Goal: Transaction & Acquisition: Book appointment/travel/reservation

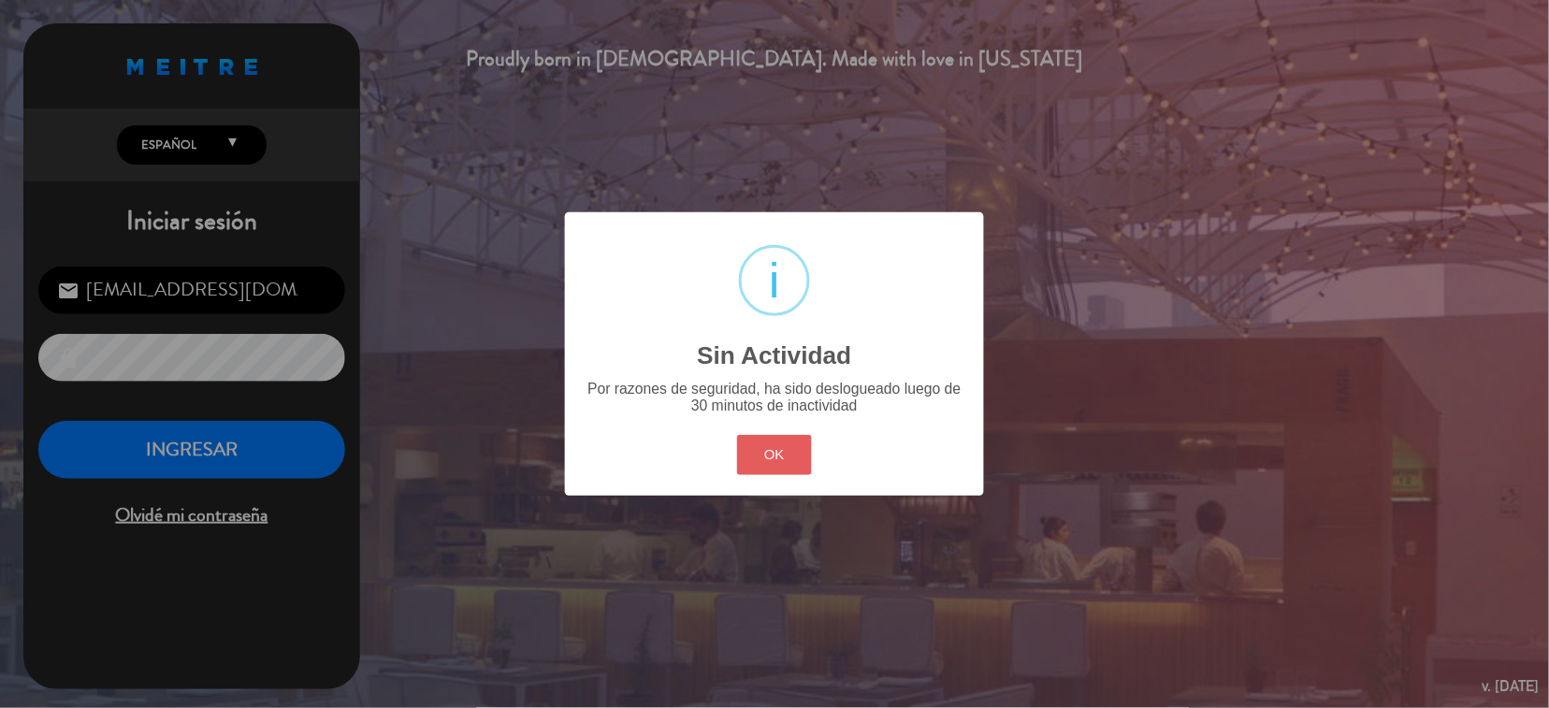
click at [772, 444] on button "OK" at bounding box center [775, 455] width 76 height 40
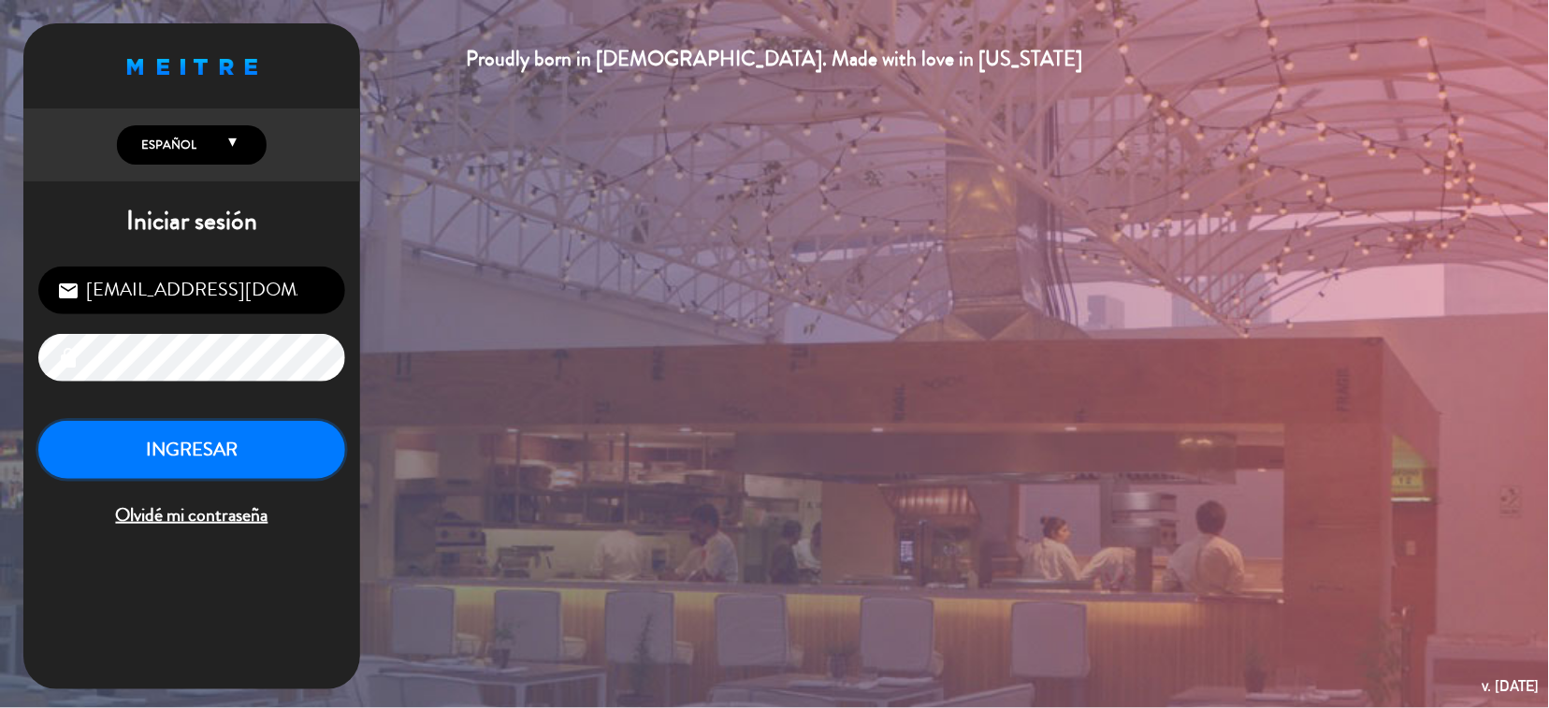
click at [296, 466] on button "INGRESAR" at bounding box center [191, 450] width 307 height 59
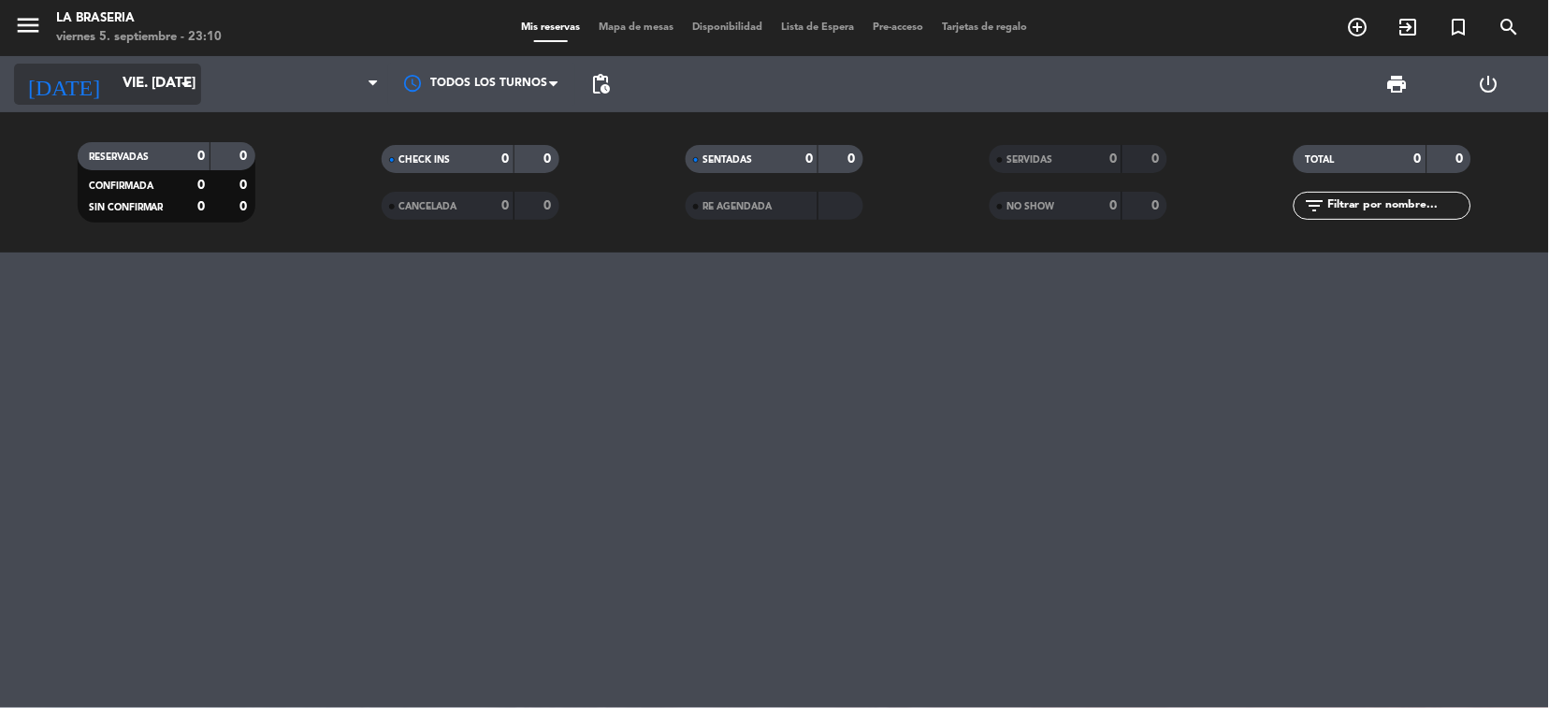
click at [186, 85] on icon "arrow_drop_down" at bounding box center [185, 84] width 22 height 22
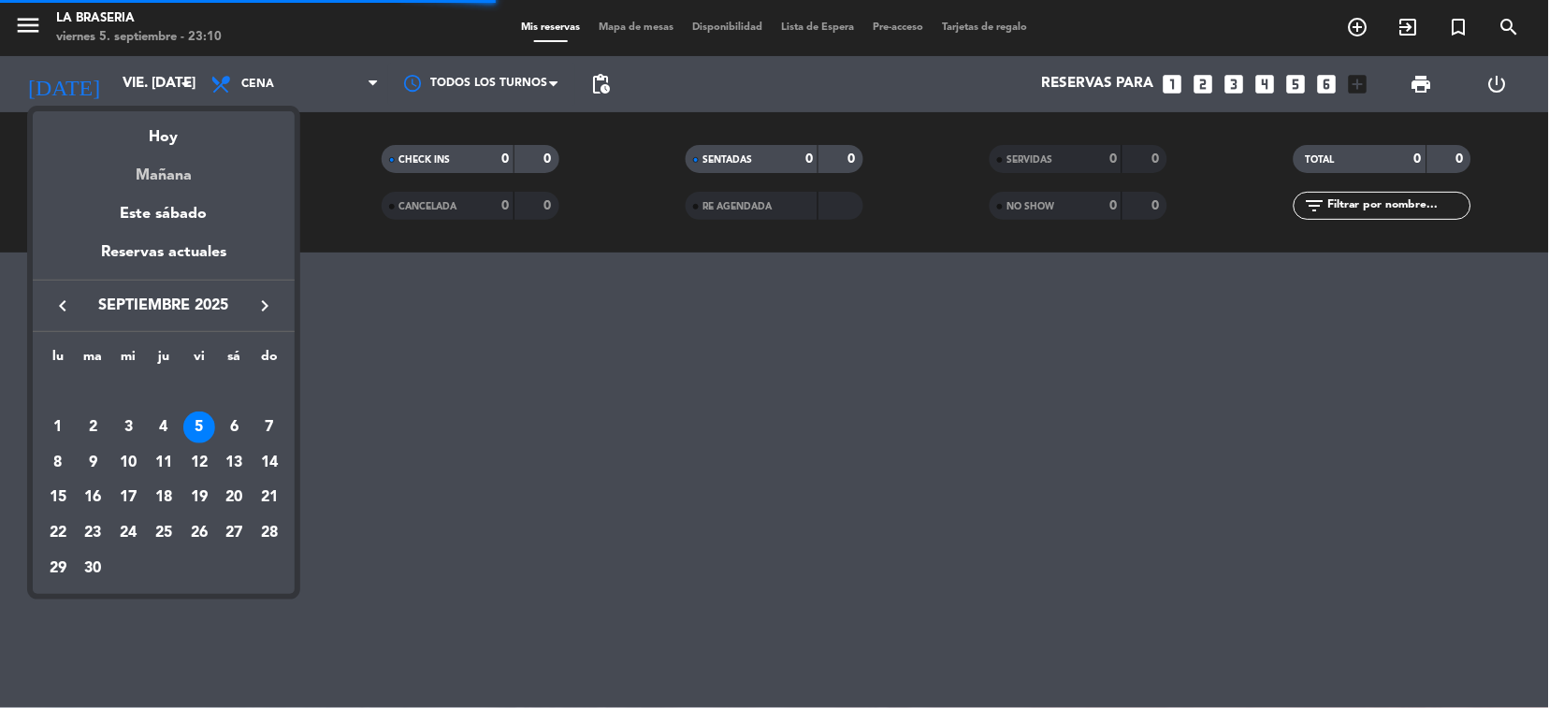
click at [186, 165] on div "Mañana" at bounding box center [164, 169] width 262 height 38
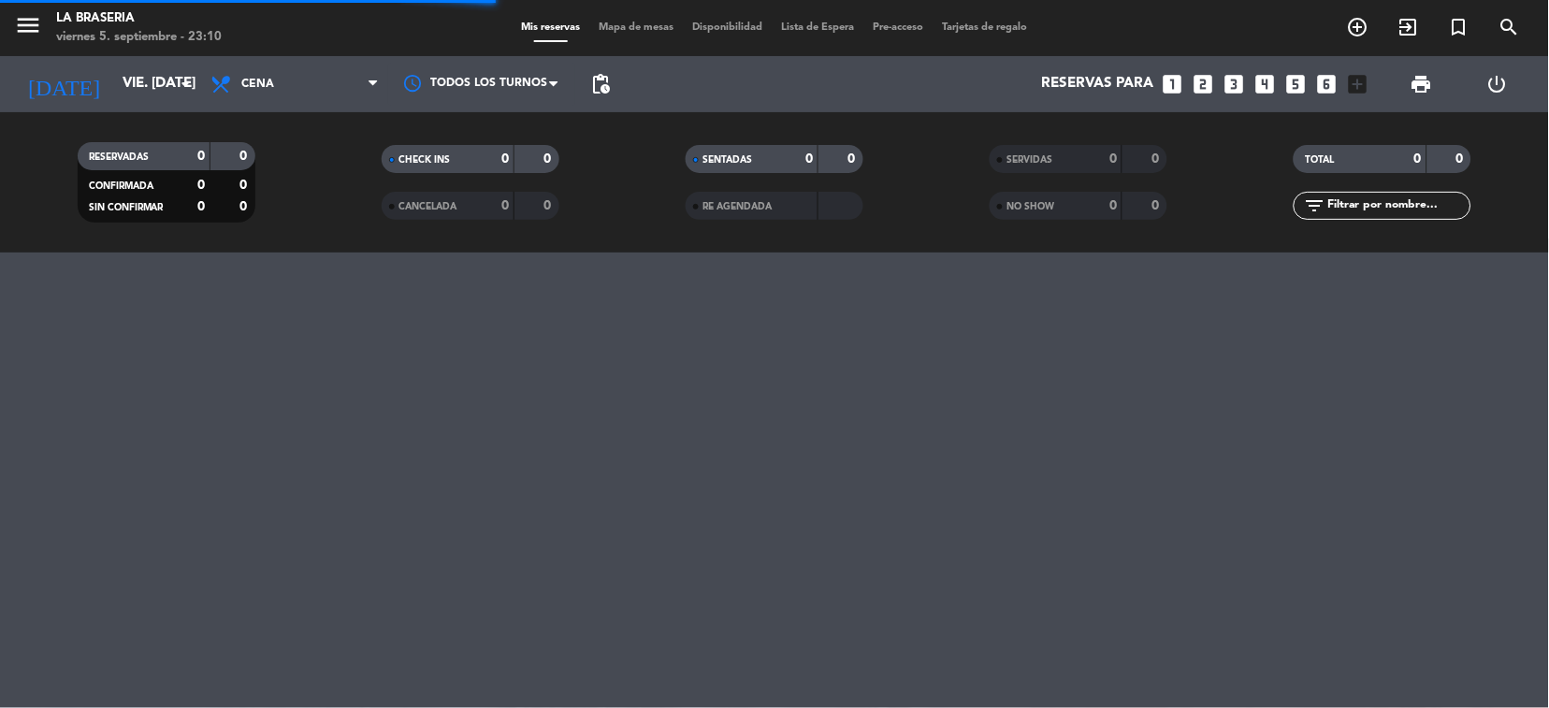
type input "sáb. [DATE]"
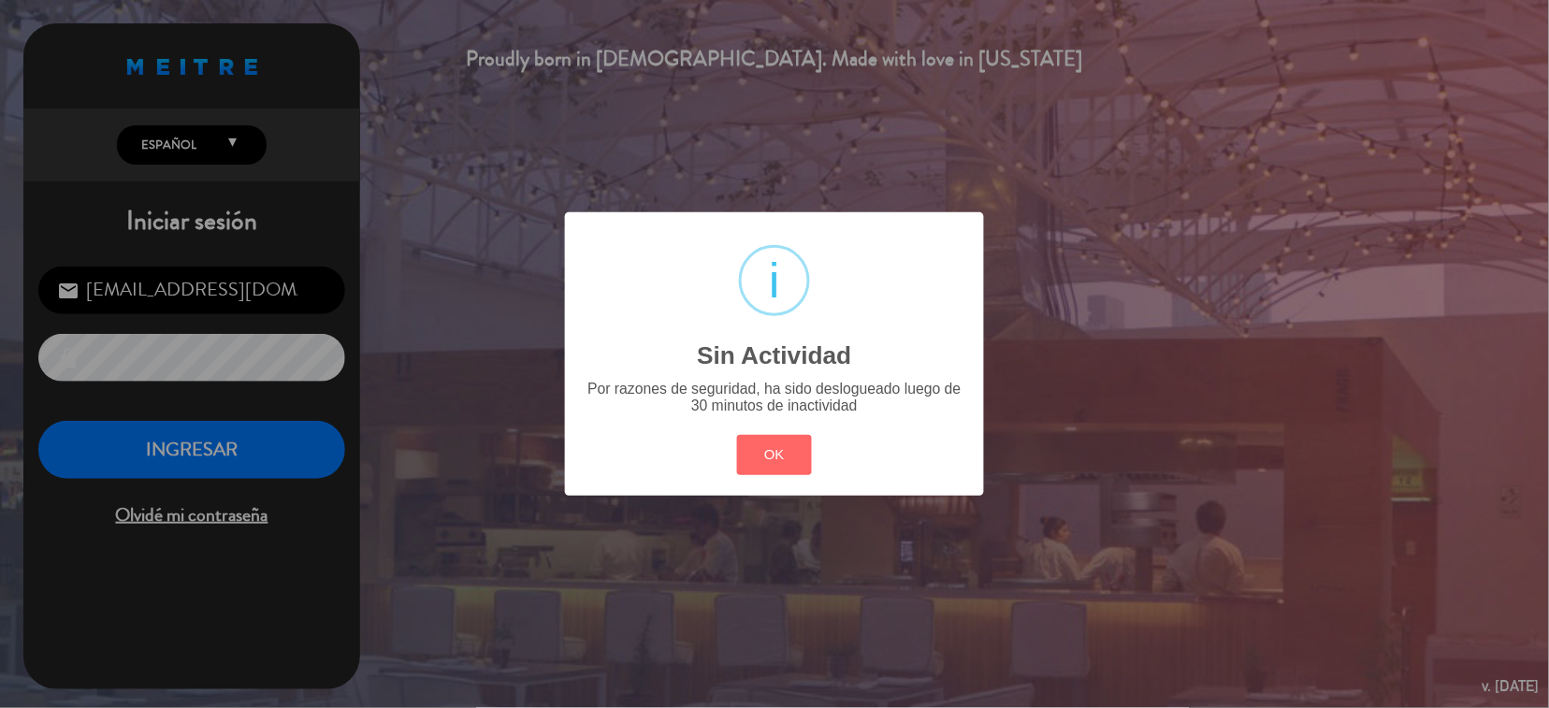
click at [766, 482] on div "? ! i Sin Actividad × Por razones de seguridad, ha sido deslogueado luego de 30…" at bounding box center [774, 353] width 419 height 282
click at [757, 455] on button "OK" at bounding box center [775, 455] width 76 height 40
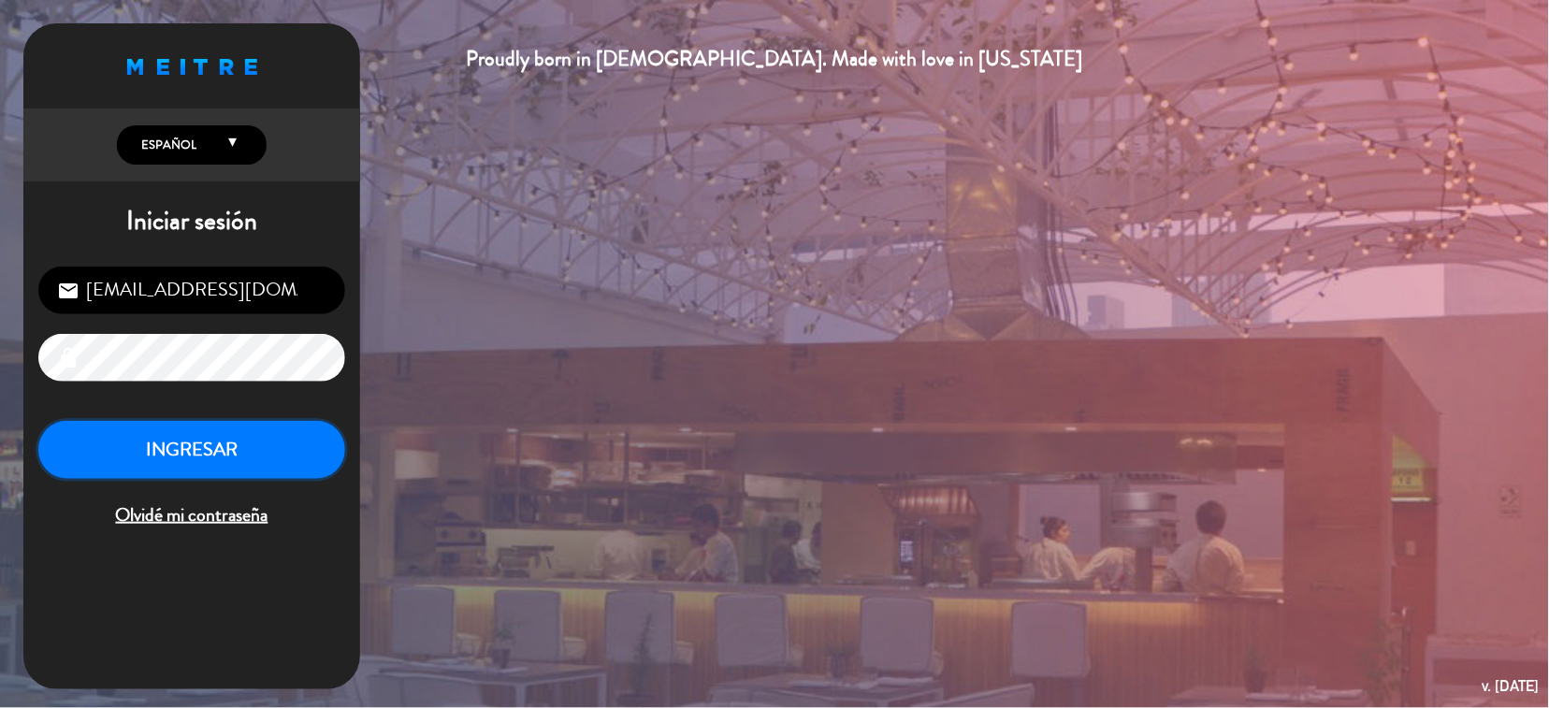
click at [323, 461] on button "INGRESAR" at bounding box center [191, 450] width 307 height 59
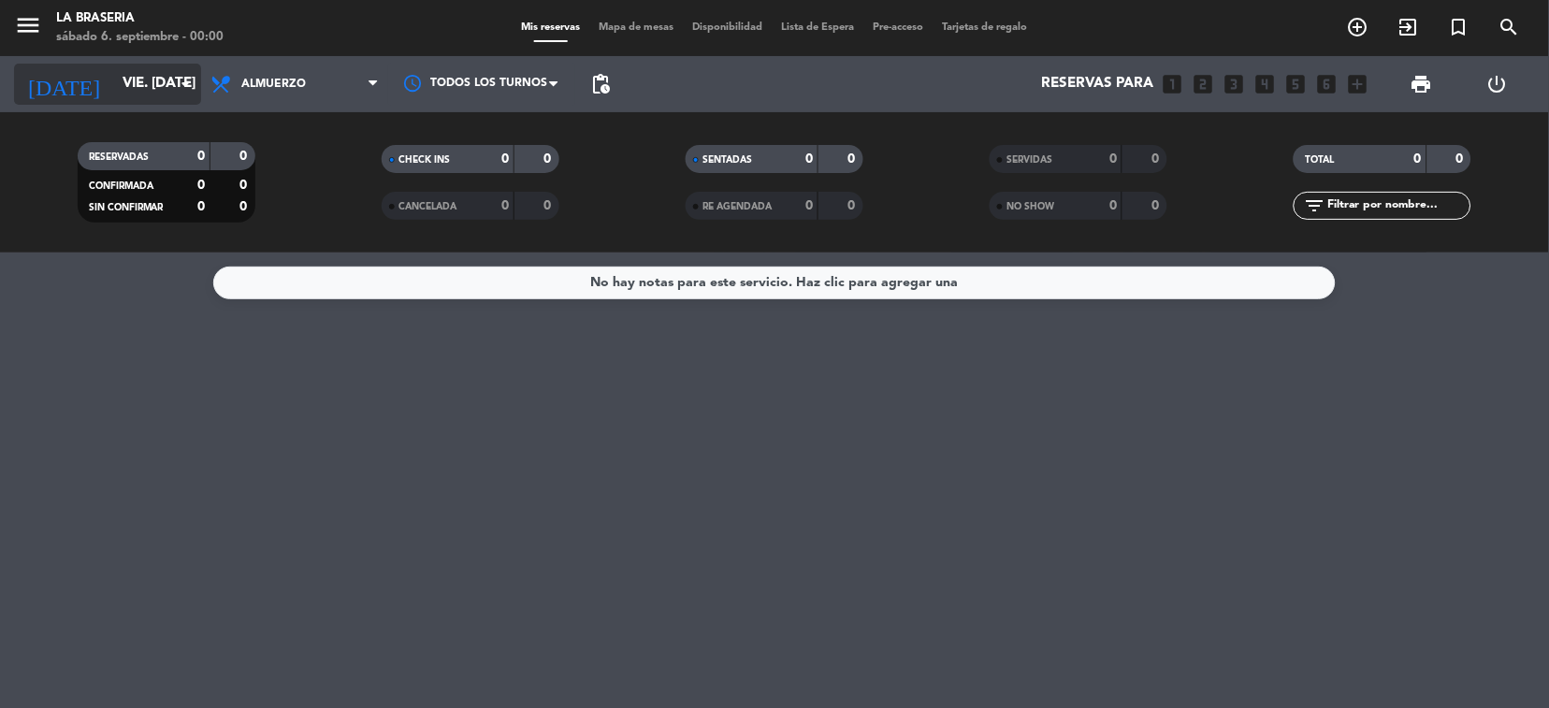
click at [185, 66] on input "vie. [DATE]" at bounding box center [206, 84] width 186 height 36
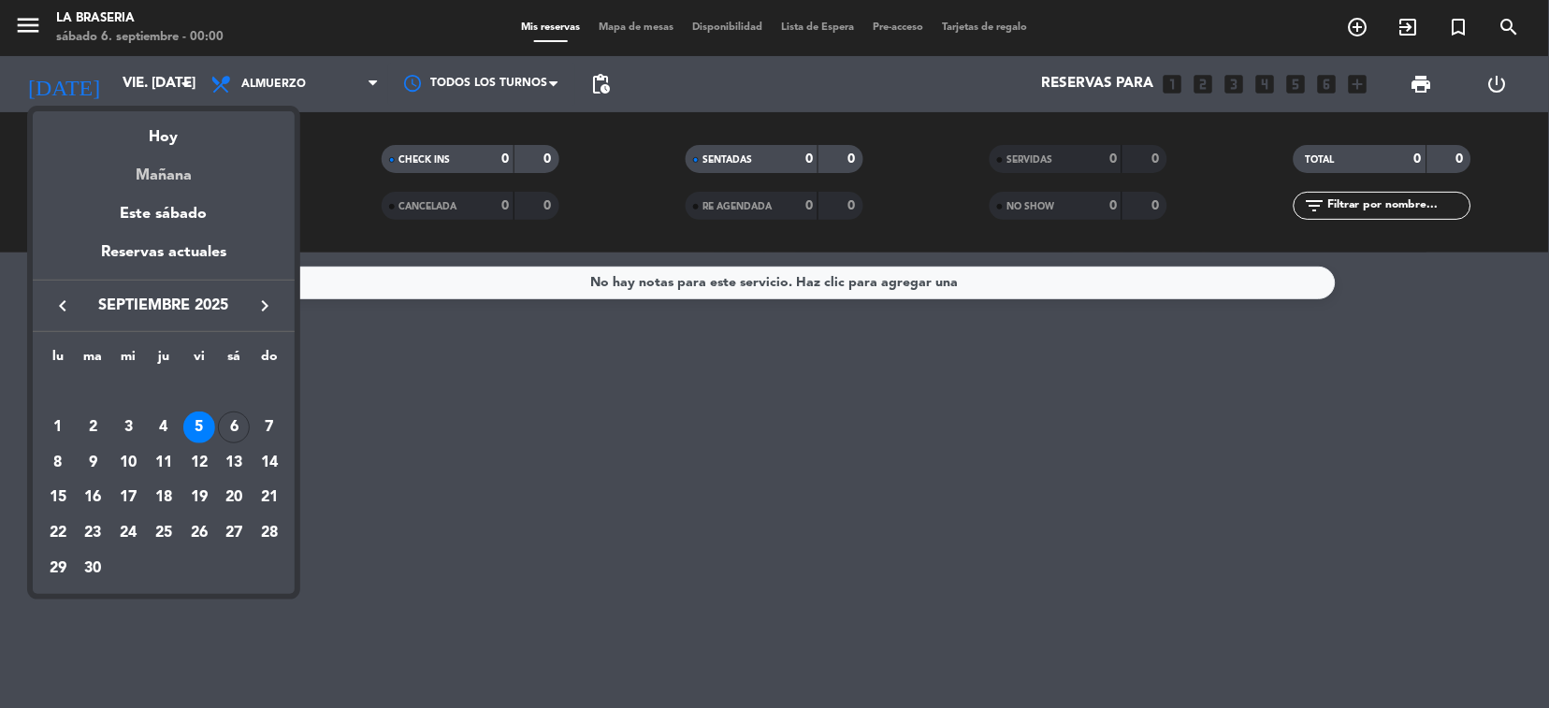
click at [137, 171] on div "Mañana" at bounding box center [164, 169] width 262 height 38
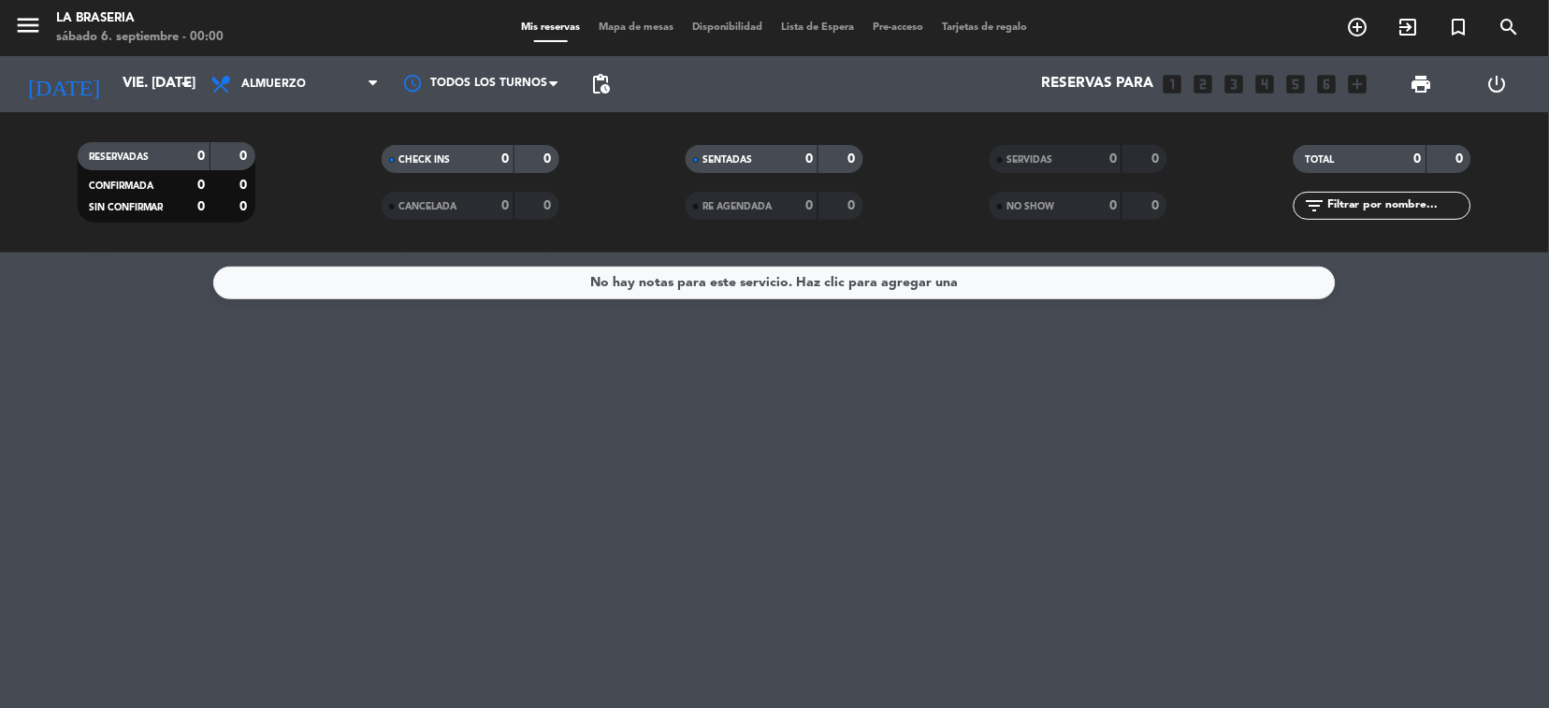
type input "dom. [DATE]"
click at [368, 71] on span "Almuerzo" at bounding box center [294, 84] width 187 height 41
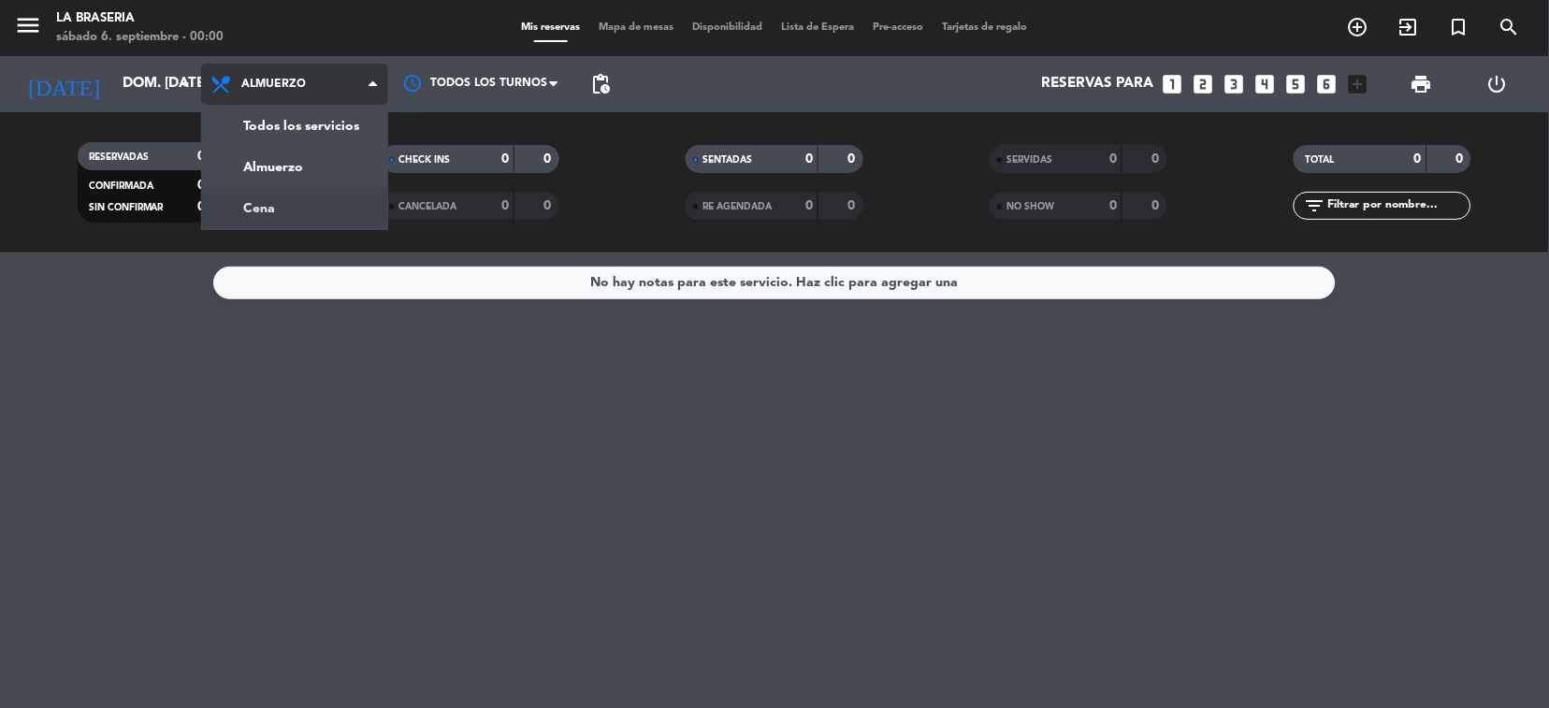
click at [276, 199] on div "menu La Braseria sábado 6. septiembre - 00:00 Mis reservas Mapa de mesas Dispon…" at bounding box center [774, 126] width 1549 height 253
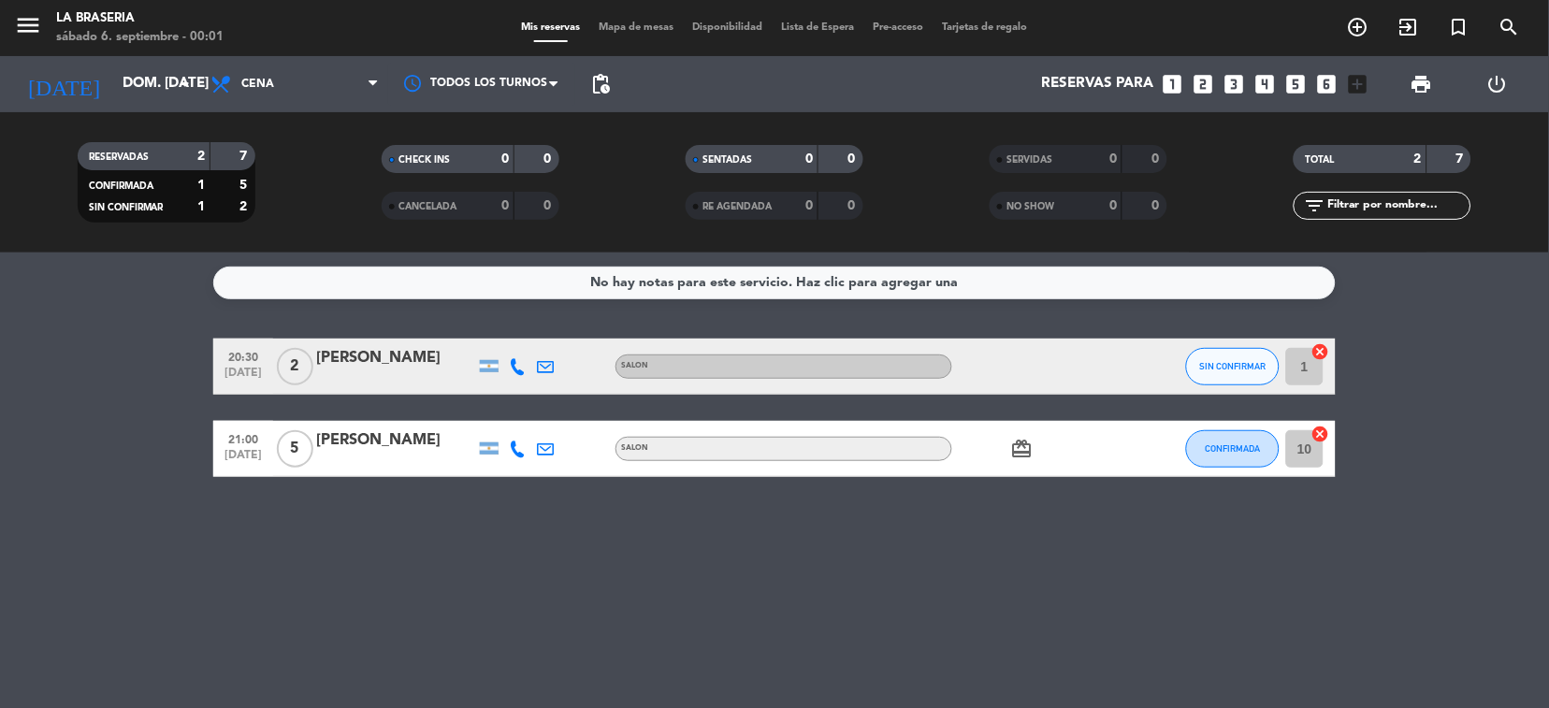
click at [1204, 79] on icon "looks_two" at bounding box center [1204, 84] width 24 height 24
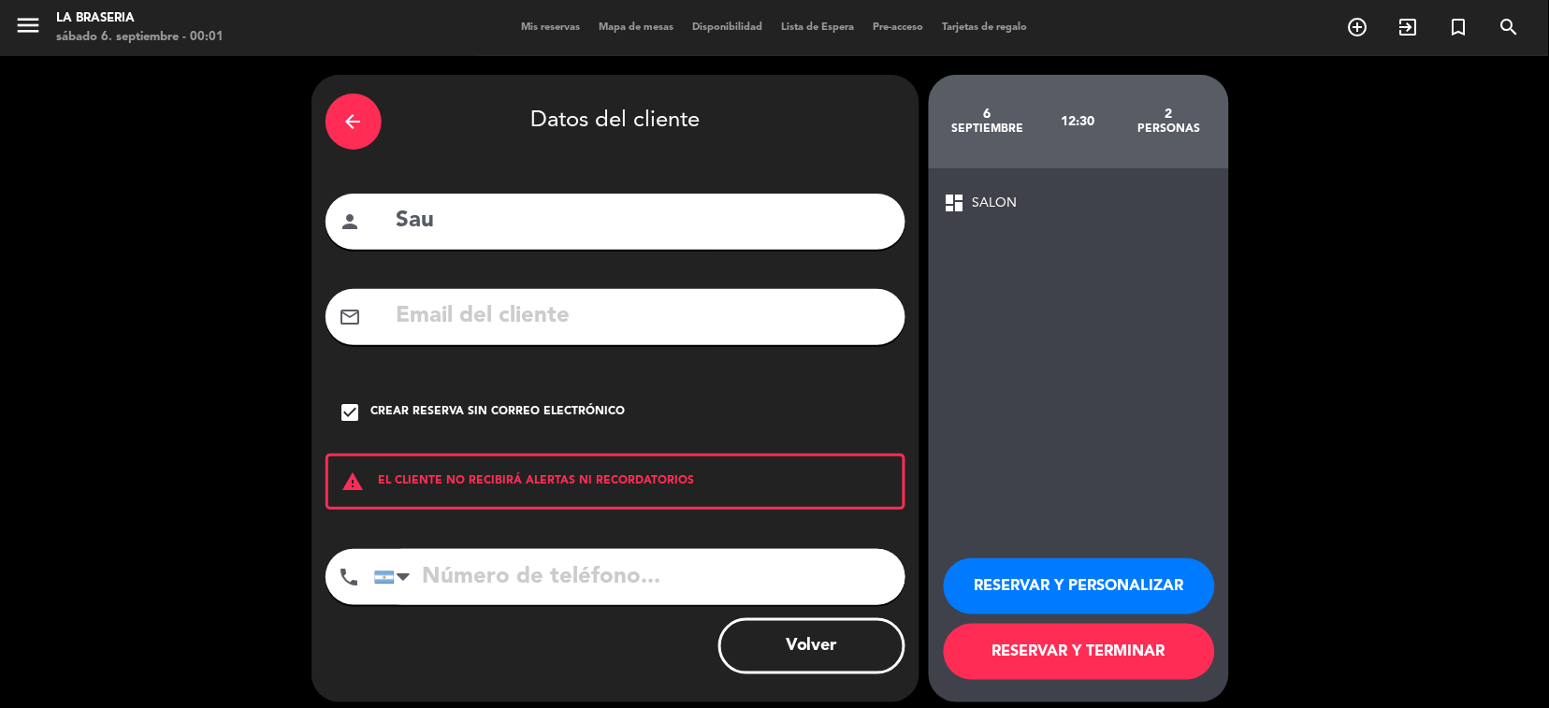
click at [352, 108] on div "arrow_back" at bounding box center [353, 122] width 56 height 56
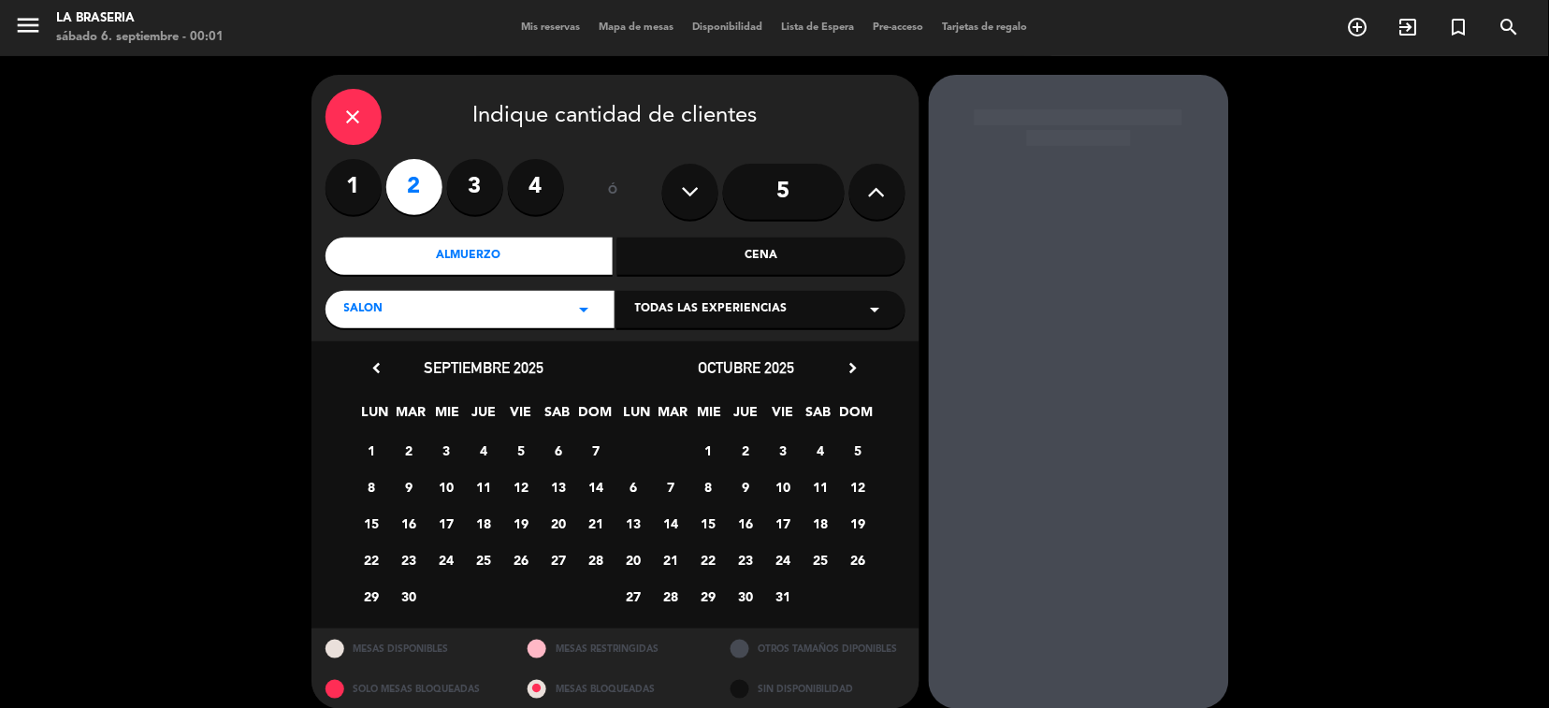
click at [352, 108] on icon "close" at bounding box center [353, 117] width 22 height 22
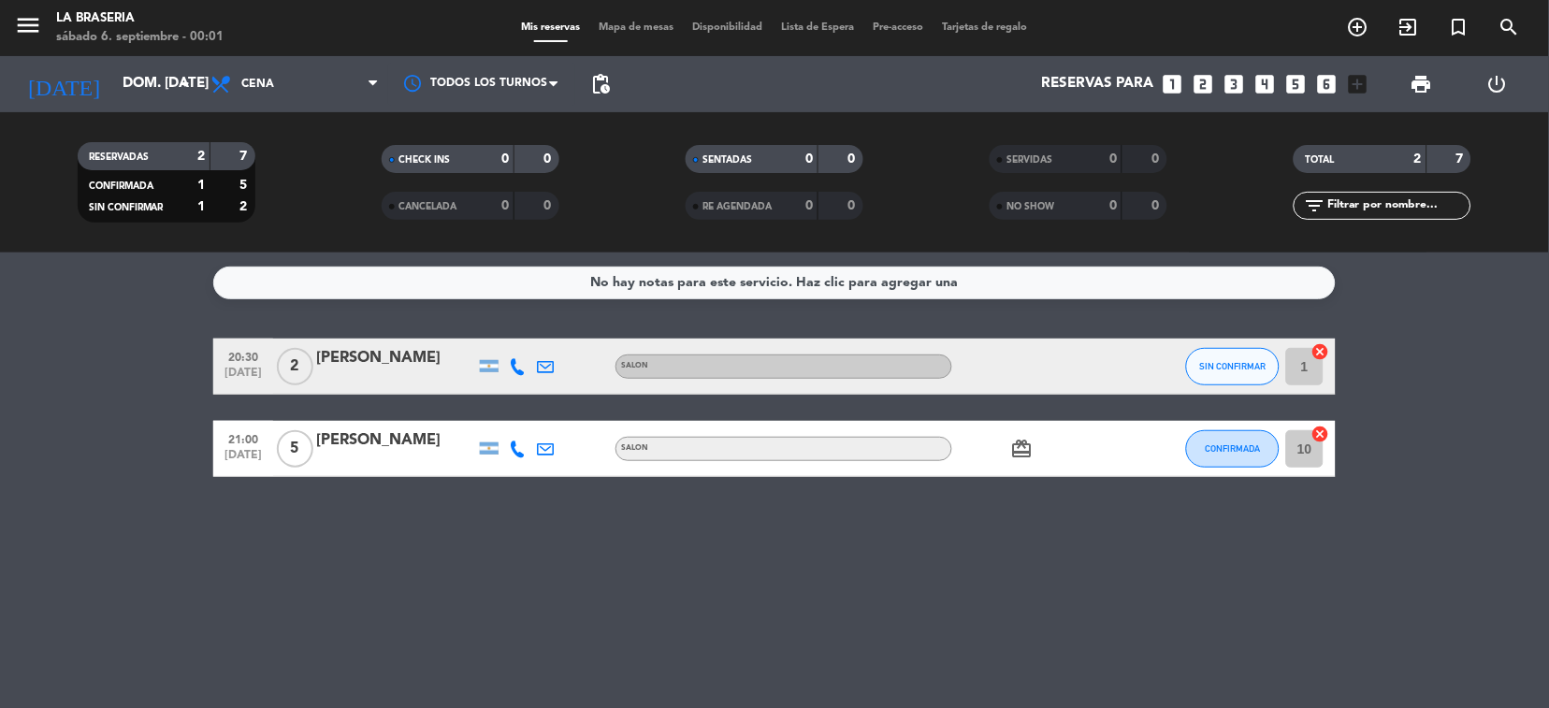
click at [1207, 82] on icon "looks_two" at bounding box center [1204, 84] width 24 height 24
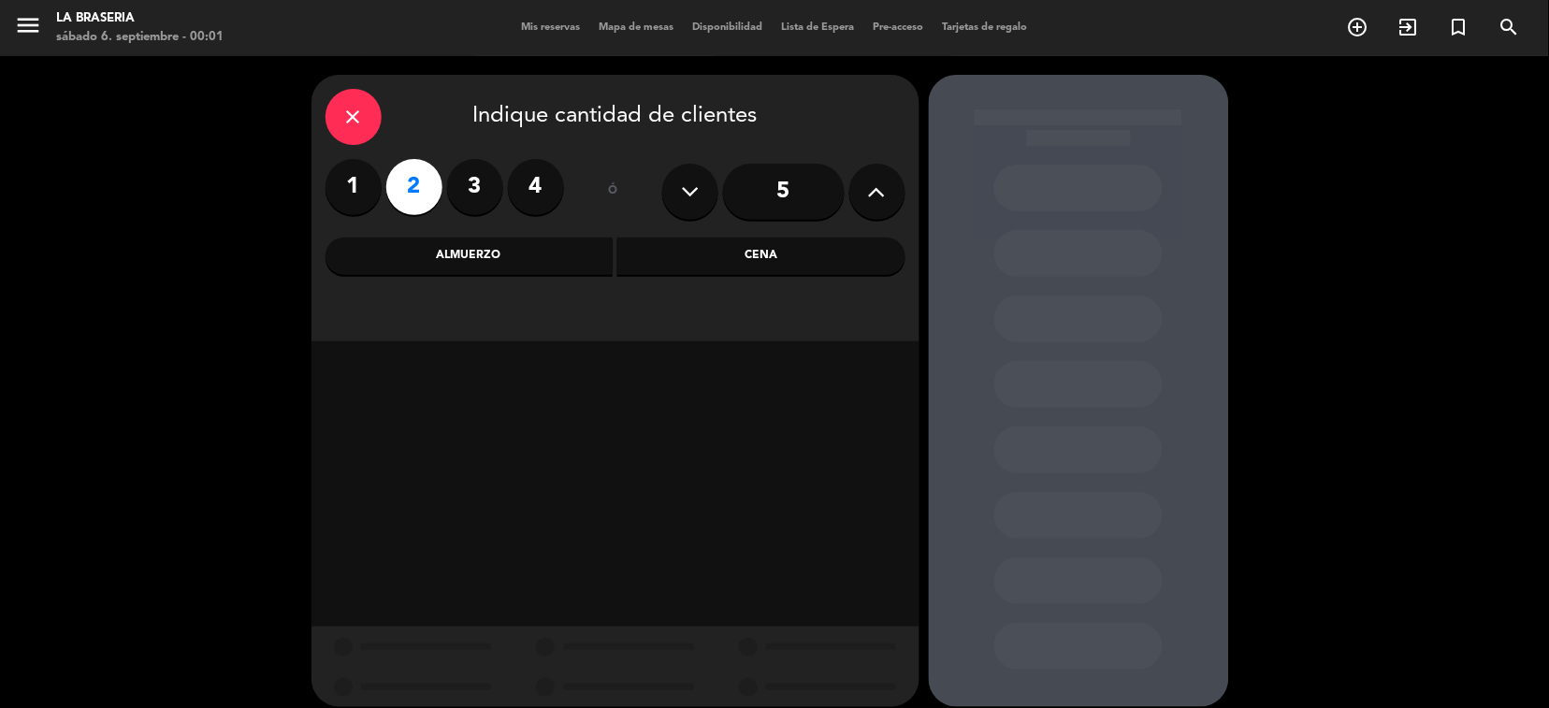
click at [746, 262] on div "Cena" at bounding box center [761, 256] width 288 height 37
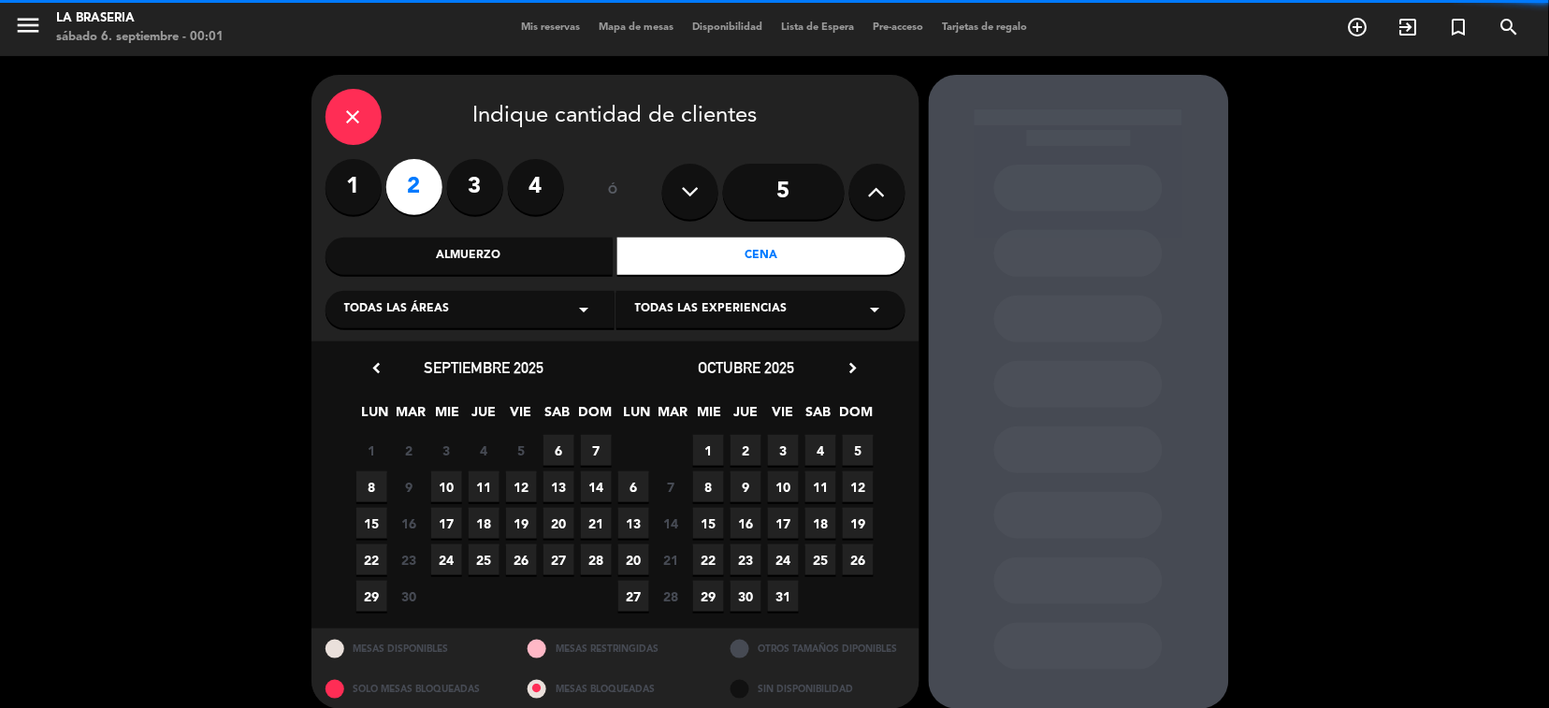
click at [585, 311] on icon "arrow_drop_down" at bounding box center [584, 309] width 22 height 22
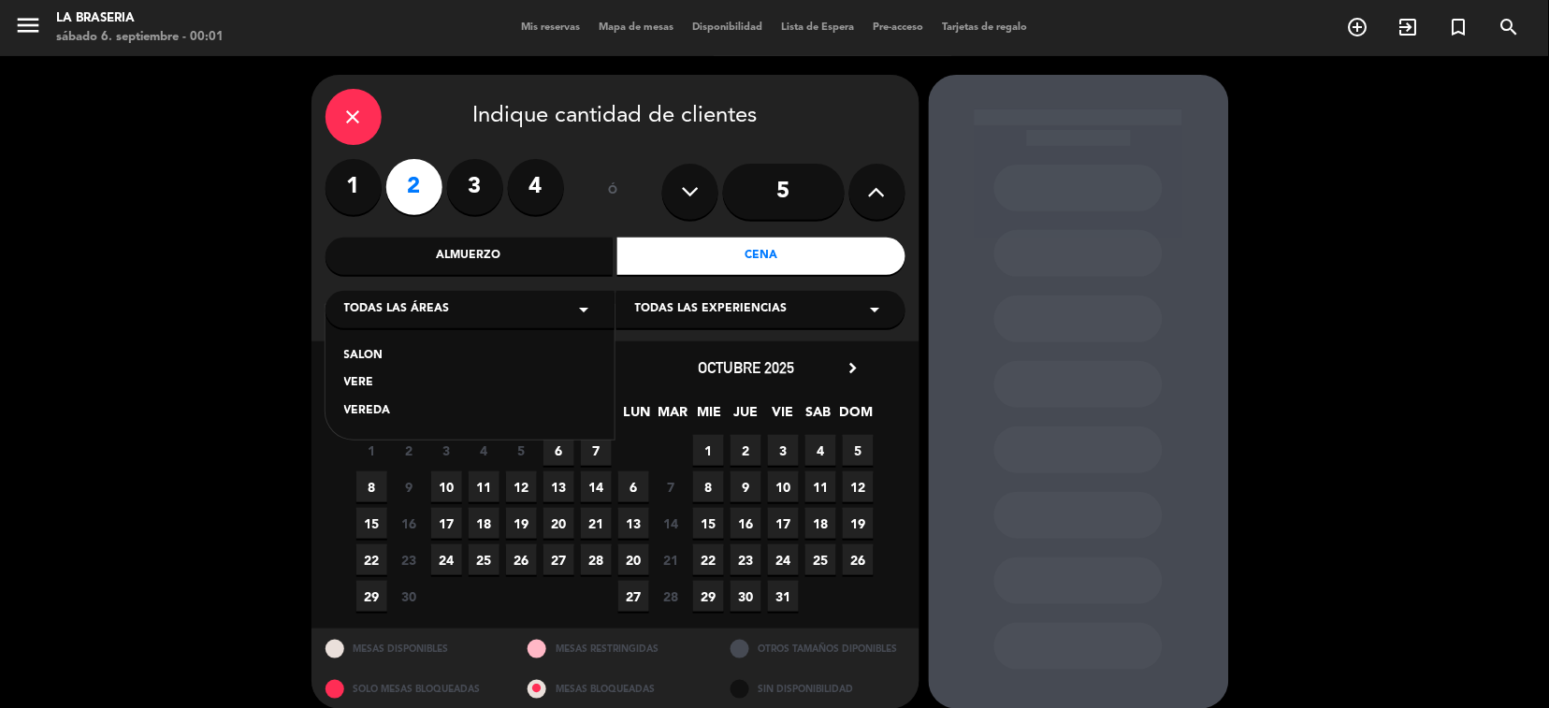
click at [382, 359] on div "SALON" at bounding box center [470, 356] width 252 height 19
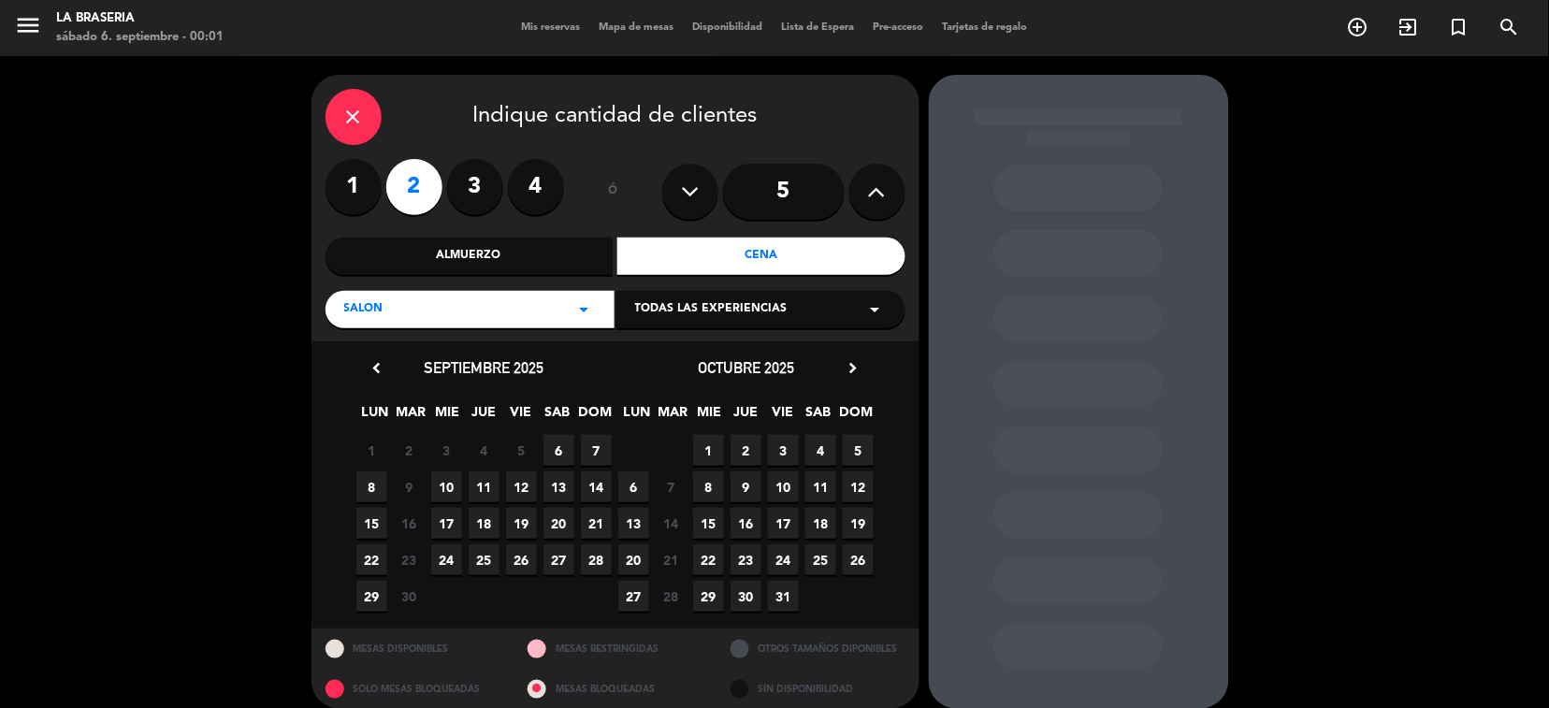
click at [560, 445] on span "6" at bounding box center [558, 450] width 31 height 31
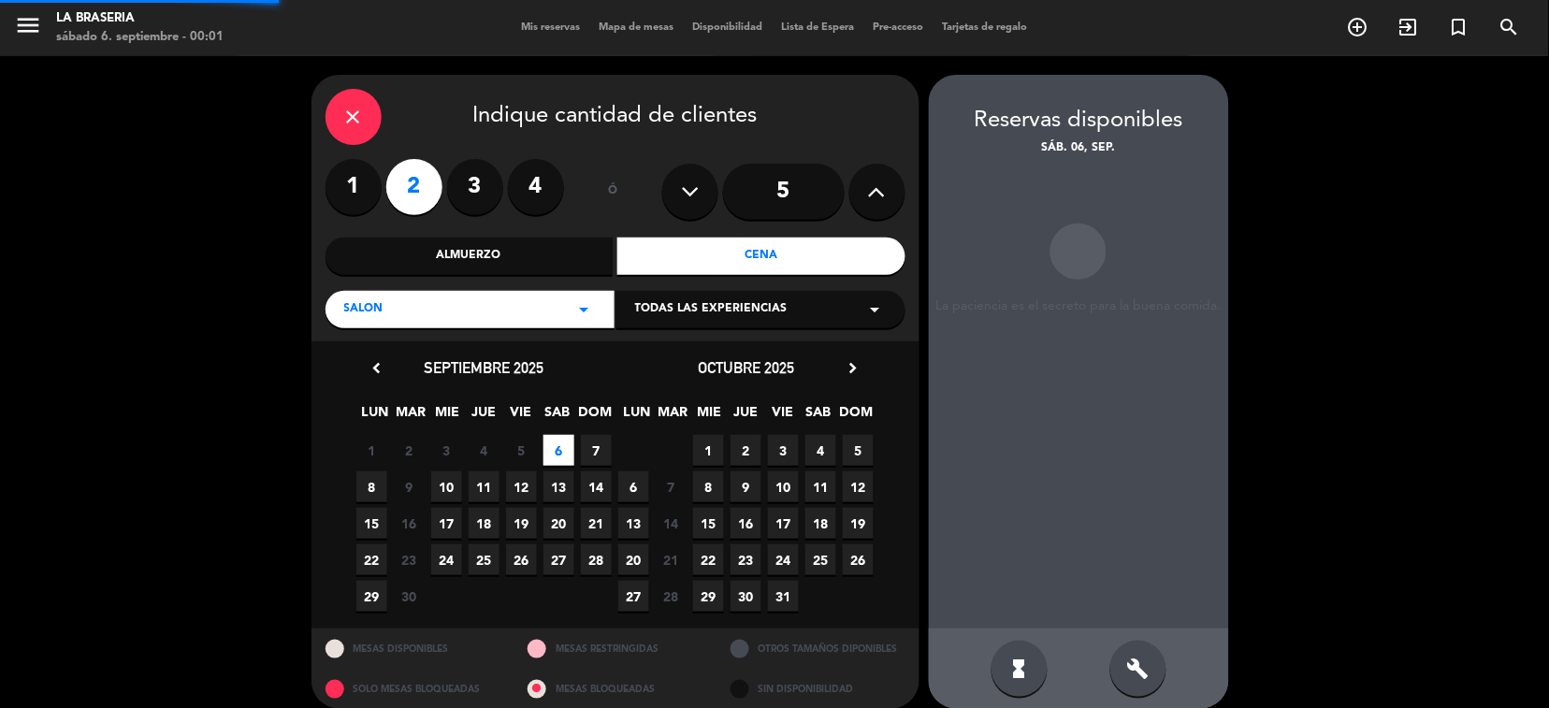
scroll to position [17, 0]
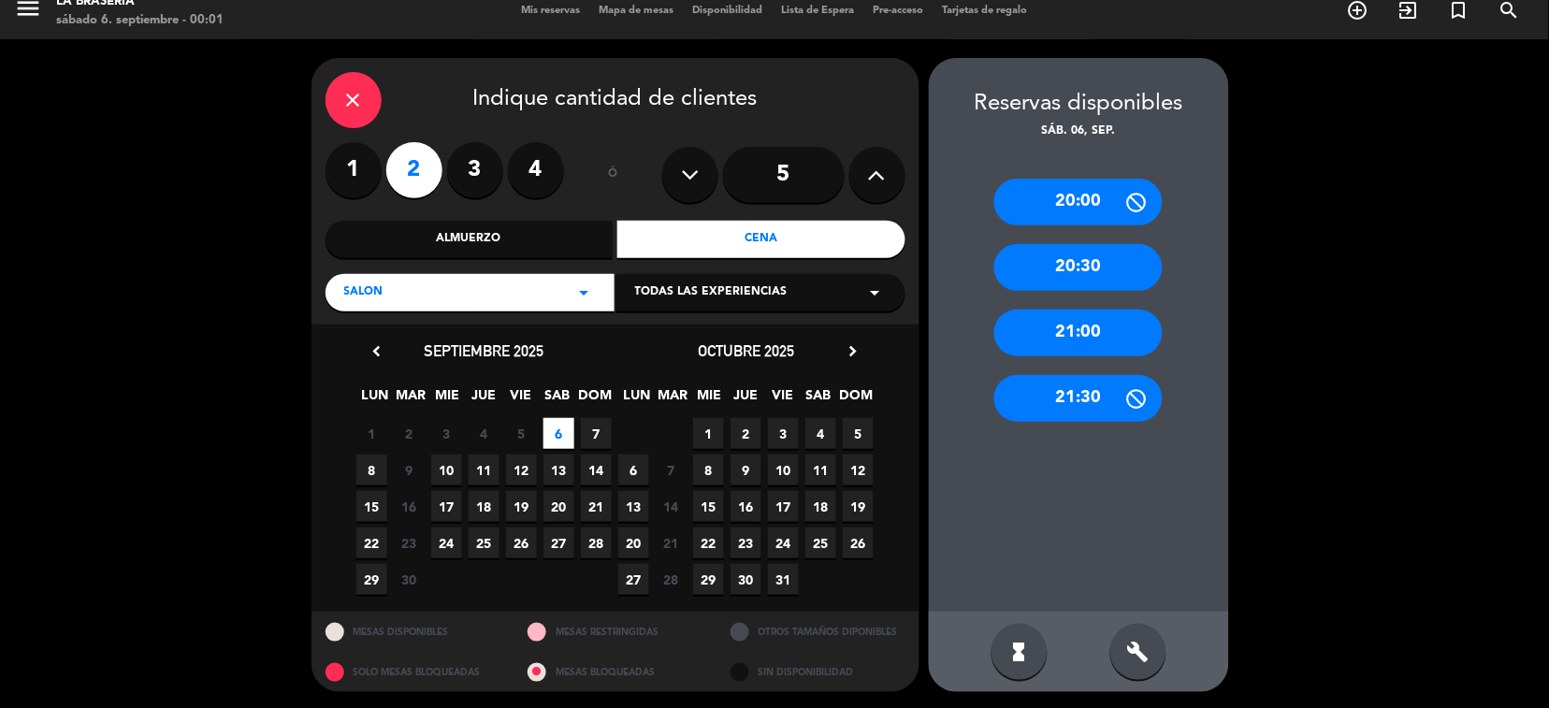
click at [1094, 320] on div "21:00" at bounding box center [1078, 333] width 168 height 47
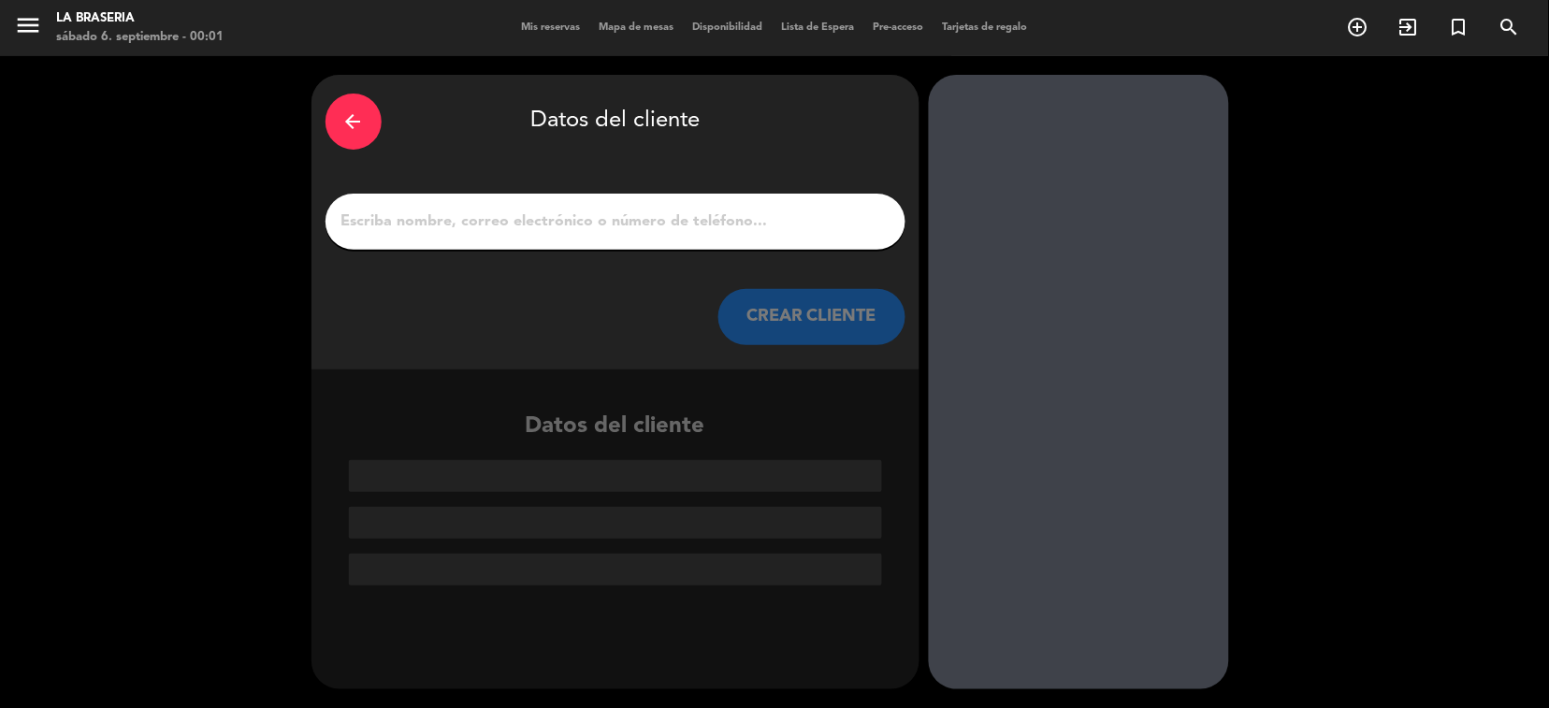
click at [446, 232] on input "1" at bounding box center [616, 222] width 552 height 26
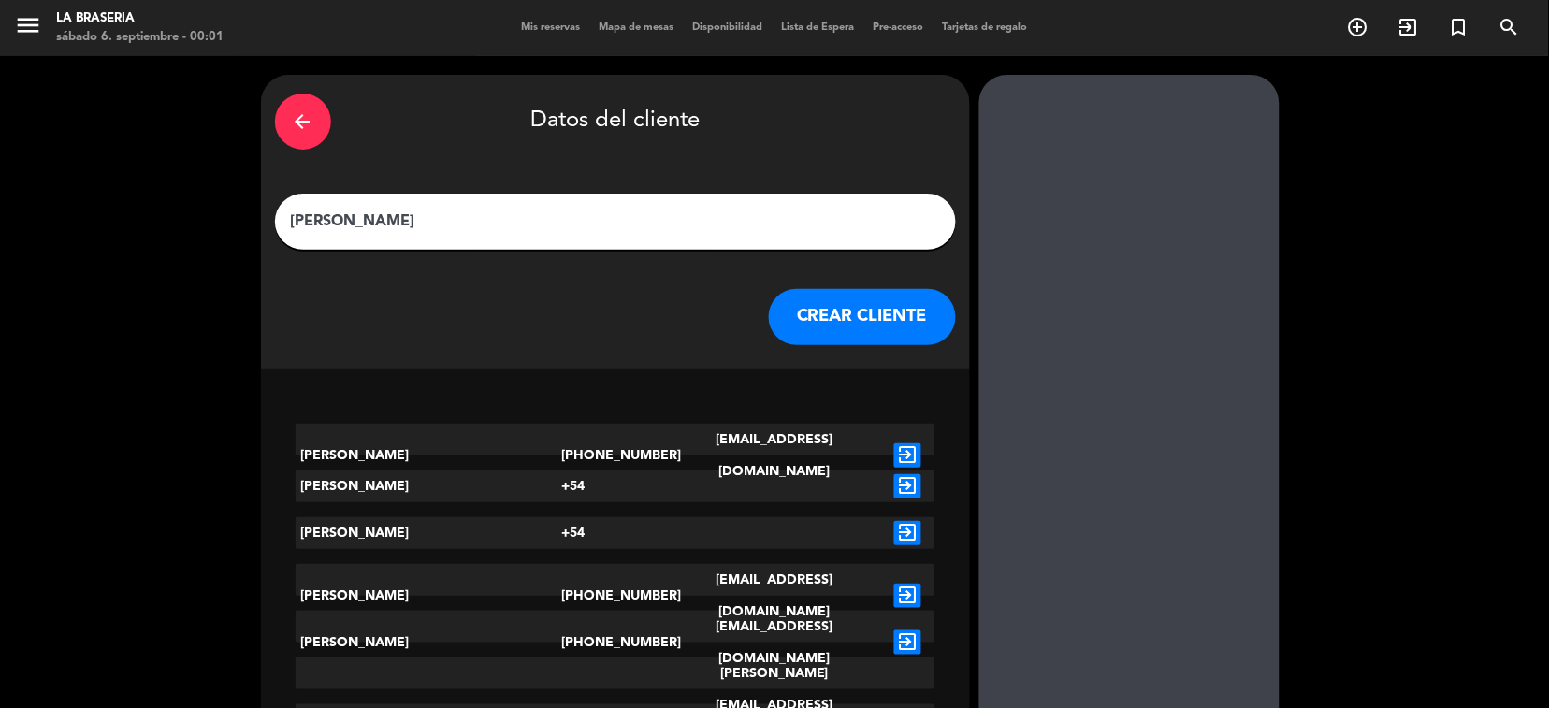
type input "[PERSON_NAME]"
click at [840, 311] on button "CREAR CLIENTE" at bounding box center [862, 317] width 187 height 56
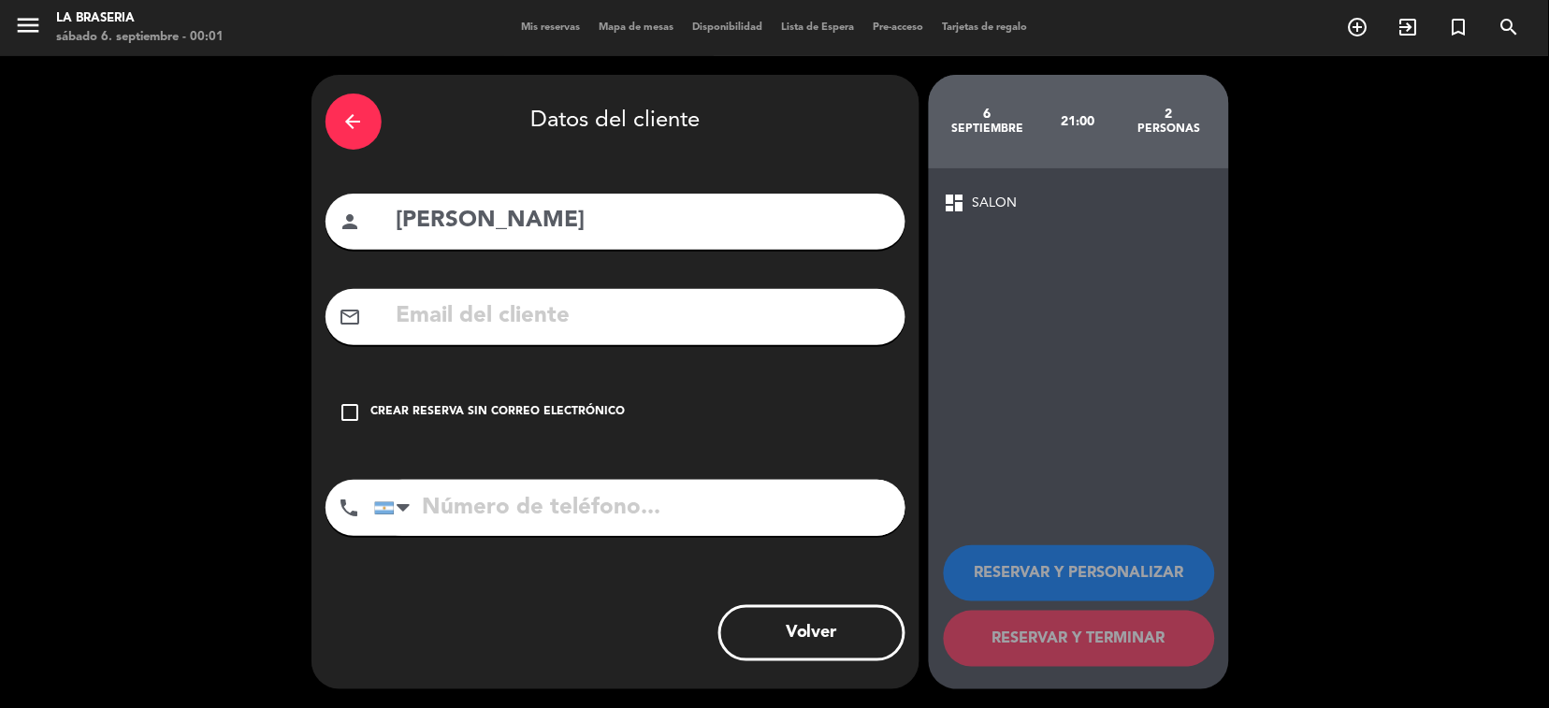
click at [348, 415] on icon "check_box_outline_blank" at bounding box center [351, 412] width 22 height 22
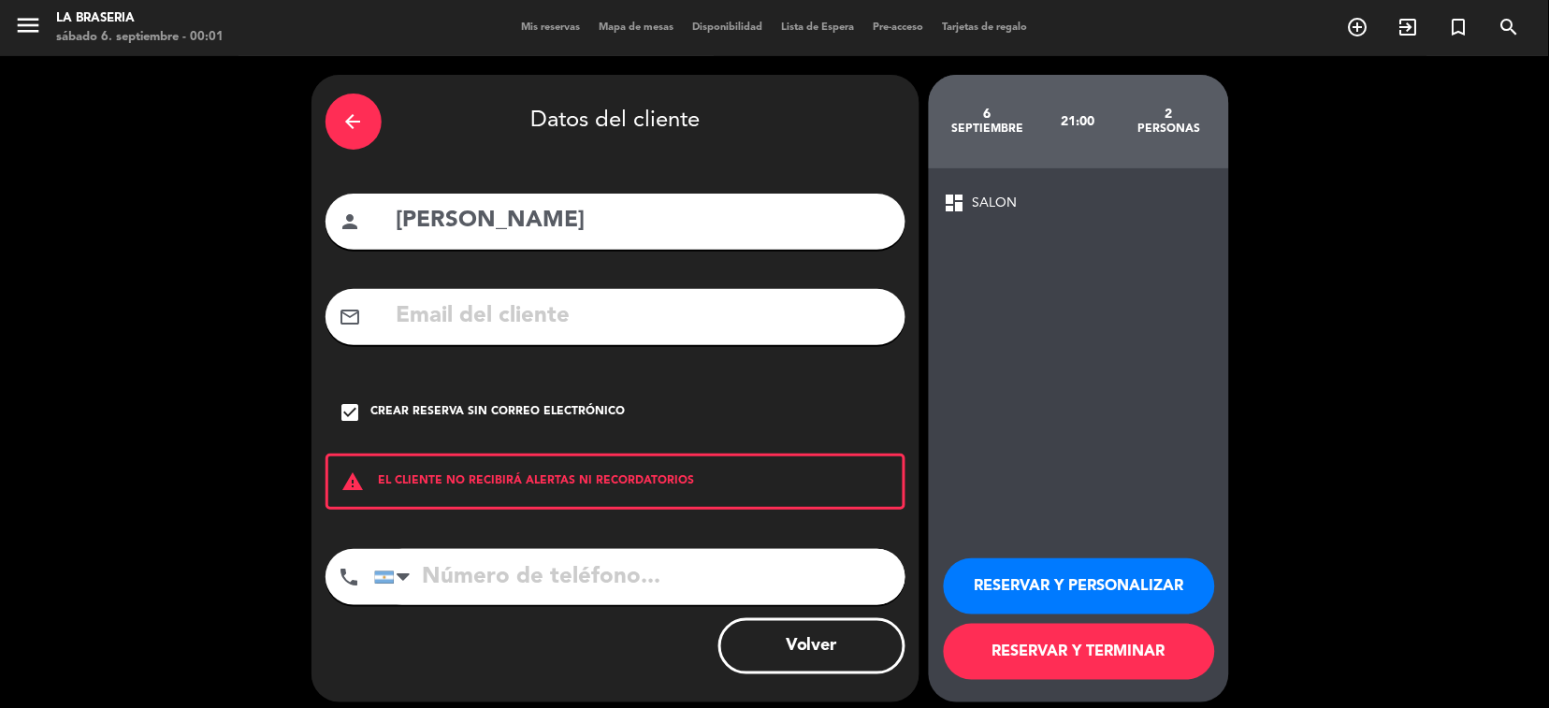
click at [419, 577] on input "tel" at bounding box center [639, 577] width 531 height 56
type input "1126797450"
click at [1066, 572] on button "RESERVAR Y PERSONALIZAR" at bounding box center [1079, 586] width 271 height 56
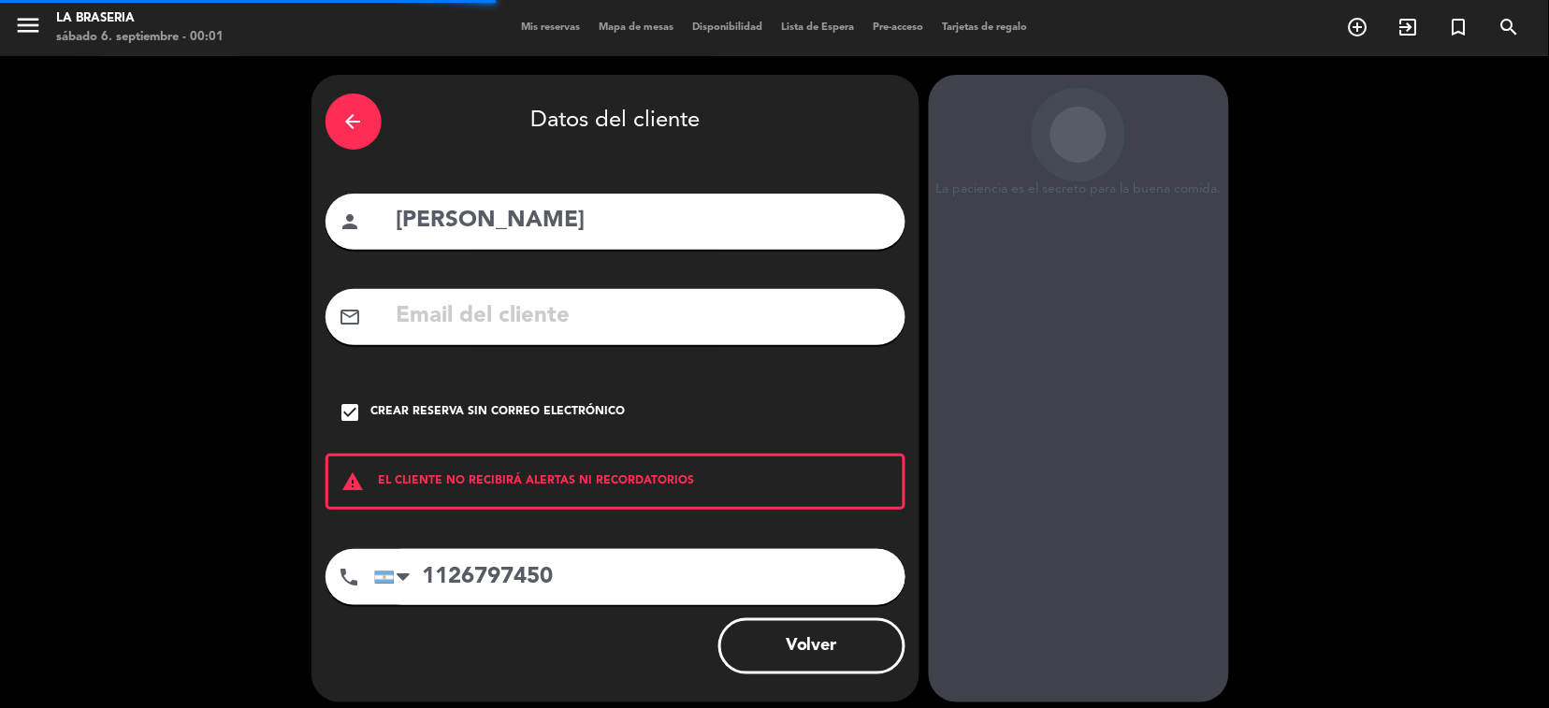
scroll to position [38, 0]
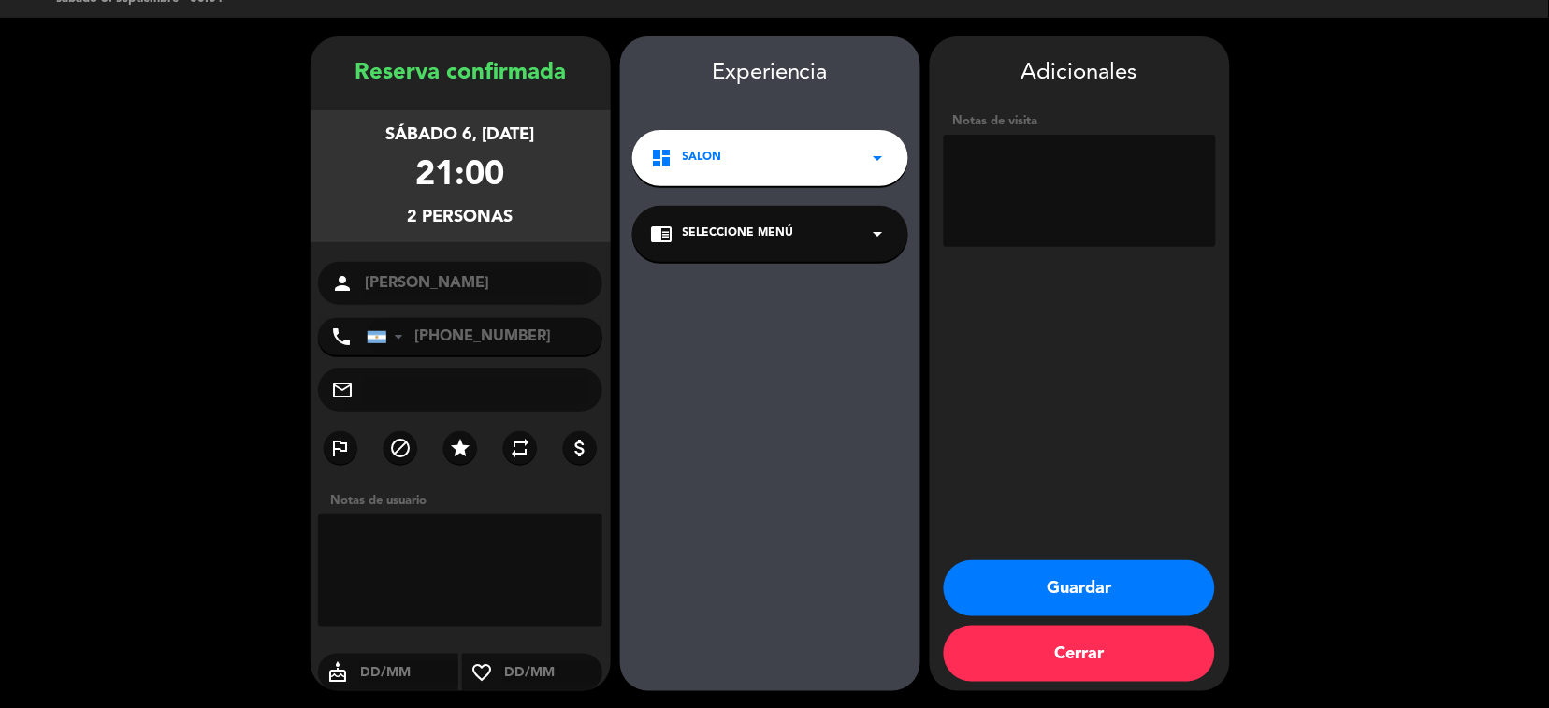
click at [1053, 585] on button "Guardar" at bounding box center [1079, 588] width 271 height 56
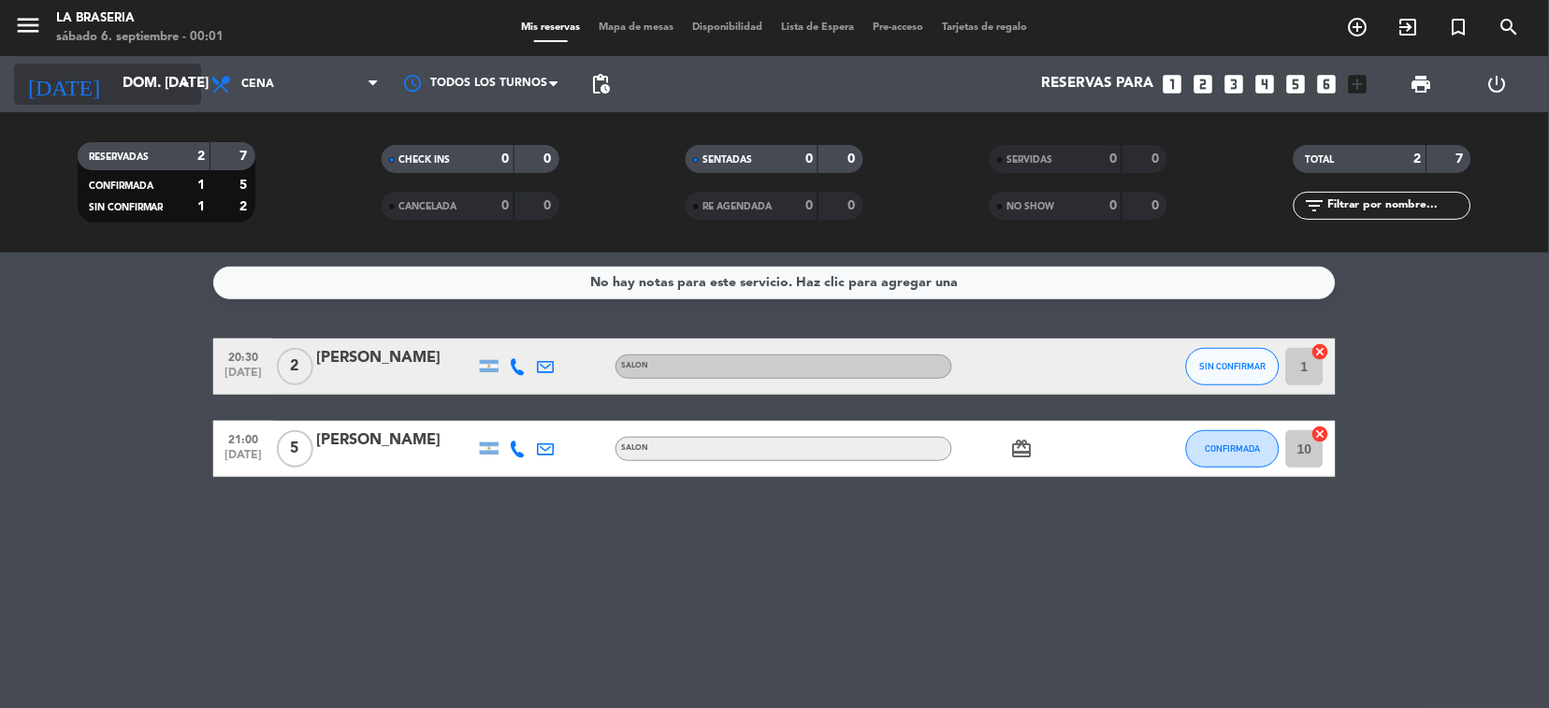
click at [182, 66] on input "dom. [DATE]" at bounding box center [206, 84] width 186 height 36
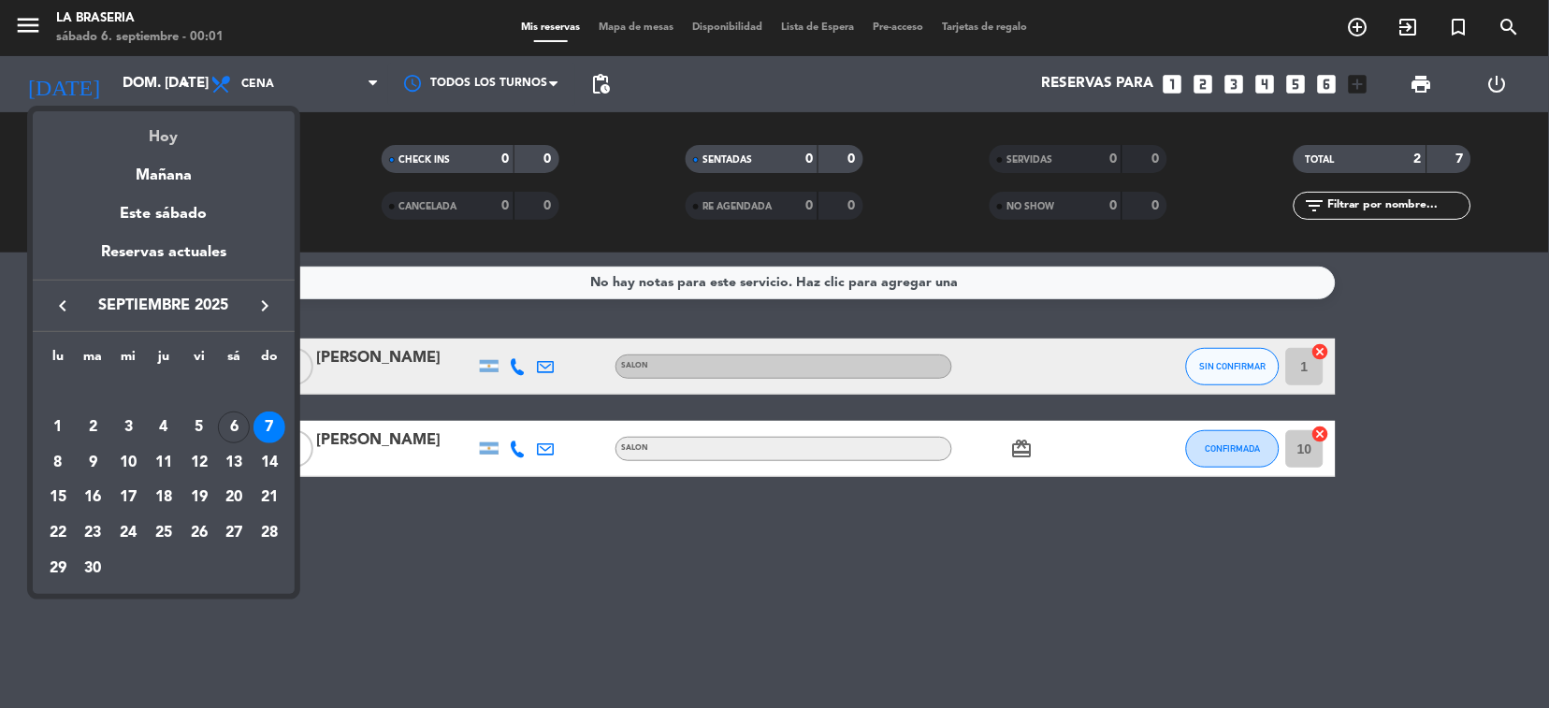
click at [181, 128] on div "Hoy" at bounding box center [164, 130] width 262 height 38
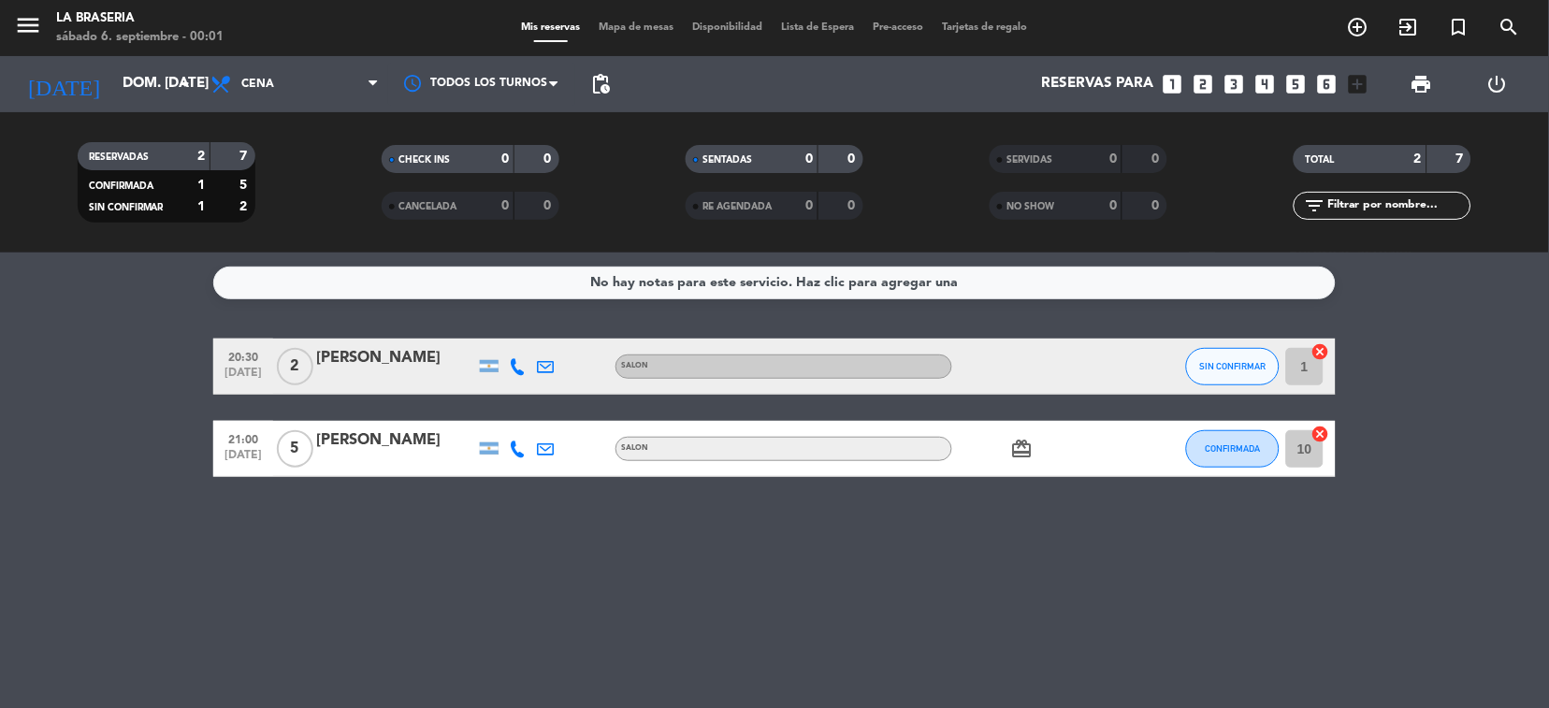
type input "sáb. [DATE]"
